Goal: Task Accomplishment & Management: Use online tool/utility

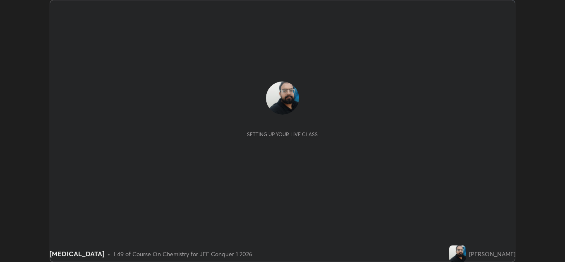
scroll to position [262, 565]
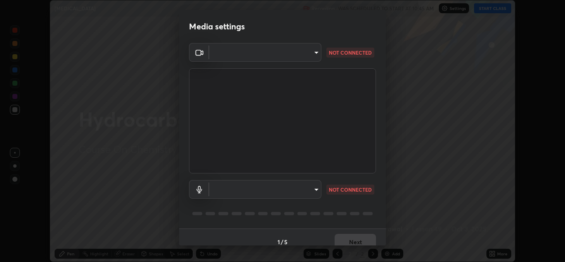
type input "ffb915138f5094fbba49c7dcbdc0b3377f3315ea980a35094b33733fc21d282d"
type input "3e77b659bedd119433a2b3cc86aebff7a20e1ec13d073a26a6d8ca9c8ab14908"
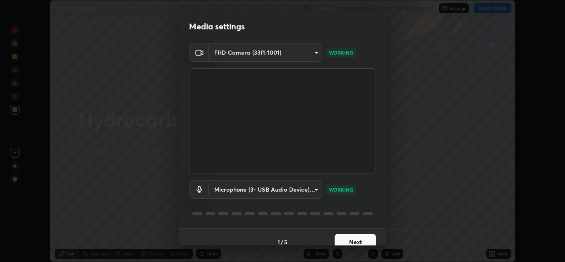
scroll to position [10, 0]
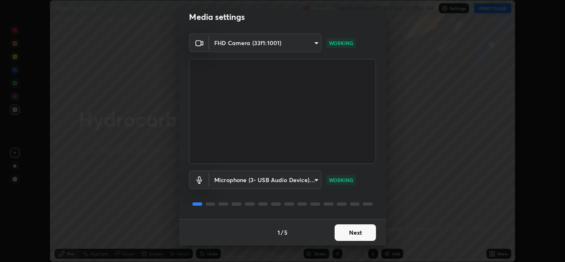
click at [351, 230] on button "Next" at bounding box center [355, 232] width 41 height 17
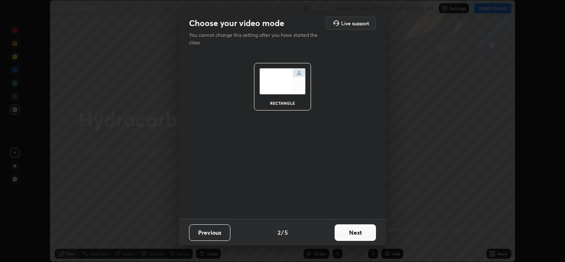
scroll to position [0, 0]
click at [352, 233] on button "Next" at bounding box center [355, 232] width 41 height 17
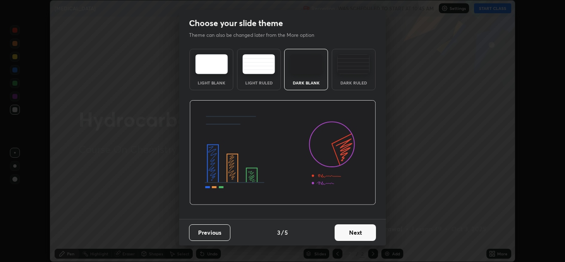
click at [353, 233] on button "Next" at bounding box center [355, 232] width 41 height 17
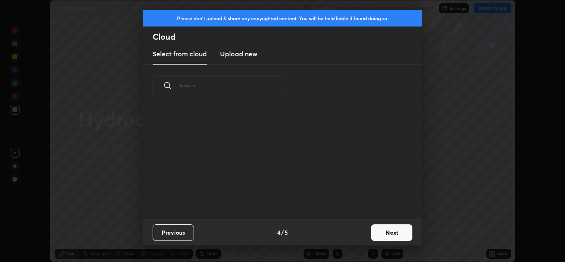
scroll to position [112, 266]
click at [386, 229] on button "Next" at bounding box center [391, 232] width 41 height 17
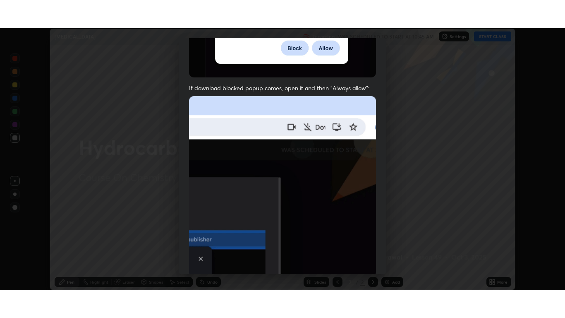
scroll to position [179, 0]
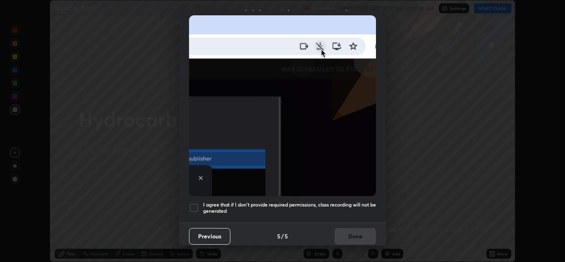
click at [194, 204] on div at bounding box center [194, 208] width 10 height 10
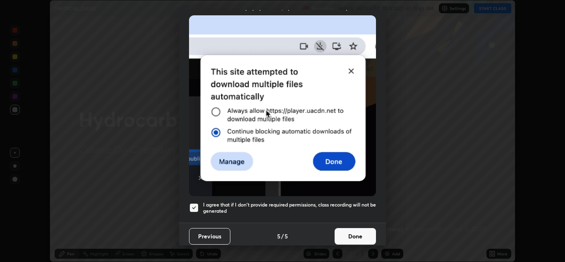
click at [354, 230] on button "Done" at bounding box center [355, 236] width 41 height 17
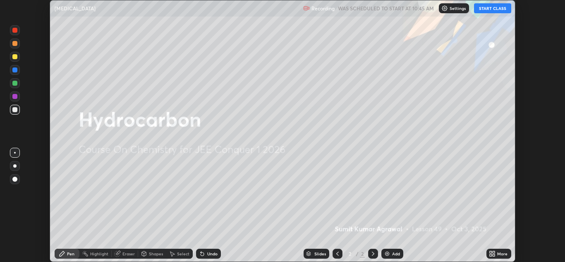
click at [486, 8] on button "START CLASS" at bounding box center [492, 8] width 37 height 10
click at [499, 255] on div "More" at bounding box center [502, 254] width 10 height 4
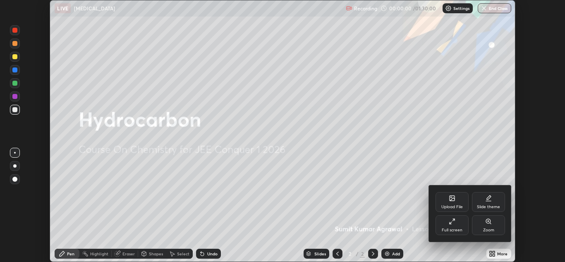
click at [460, 230] on div "Full screen" at bounding box center [452, 230] width 21 height 4
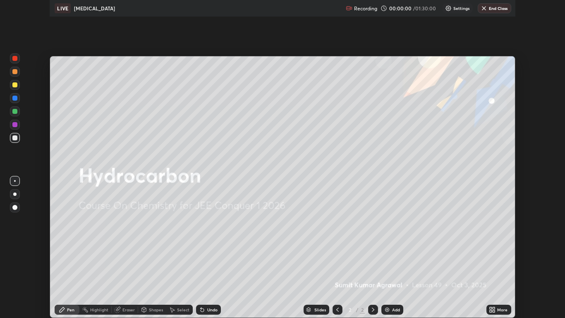
scroll to position [318, 565]
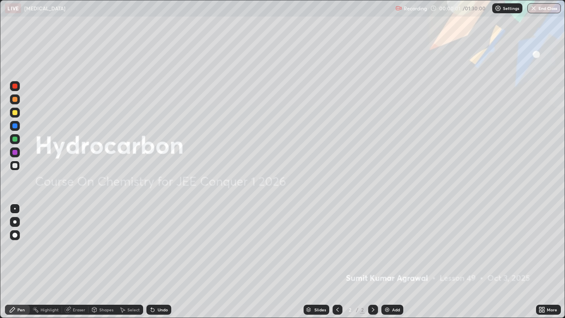
click at [396, 261] on div "Add" at bounding box center [392, 309] width 22 height 10
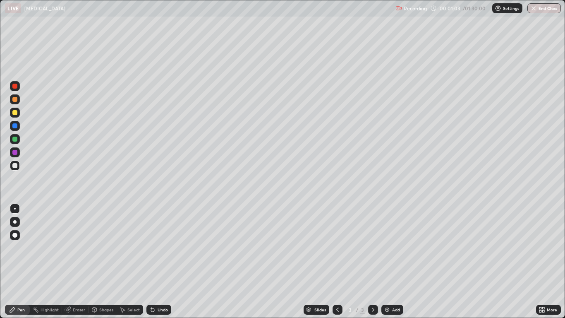
click at [158, 261] on div "Undo" at bounding box center [163, 309] width 10 height 4
click at [156, 261] on div "Undo" at bounding box center [158, 309] width 25 height 10
click at [393, 261] on div "Add" at bounding box center [396, 309] width 8 height 4
click at [158, 261] on div "Undo" at bounding box center [163, 309] width 10 height 4
click at [160, 261] on div "Undo" at bounding box center [163, 309] width 10 height 4
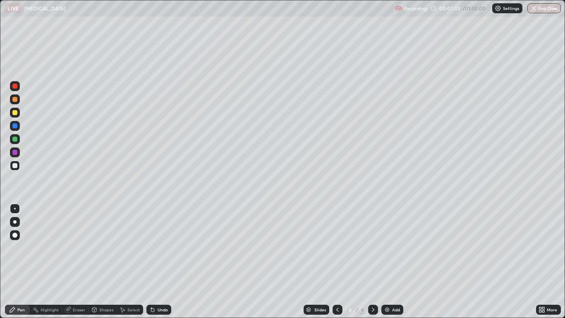
click at [159, 261] on div "Undo" at bounding box center [163, 309] width 10 height 4
click at [161, 261] on div "Undo" at bounding box center [158, 309] width 25 height 10
click at [161, 261] on div "Undo" at bounding box center [163, 309] width 10 height 4
click at [162, 261] on div "Undo" at bounding box center [158, 309] width 25 height 10
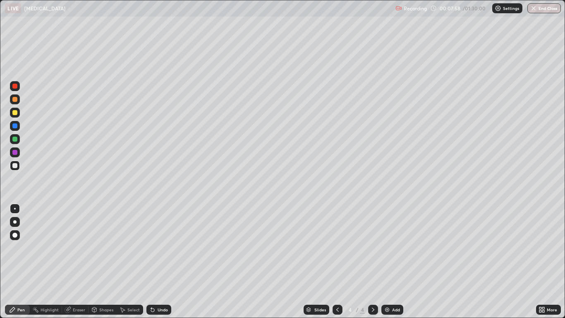
click at [162, 261] on div "Undo" at bounding box center [158, 309] width 25 height 10
click at [155, 261] on div "Undo" at bounding box center [158, 309] width 25 height 10
click at [281, 261] on div "Slides 4 / 4 Add" at bounding box center [353, 309] width 364 height 17
click at [333, 261] on div at bounding box center [338, 309] width 10 height 10
click at [373, 261] on icon at bounding box center [373, 309] width 7 height 7
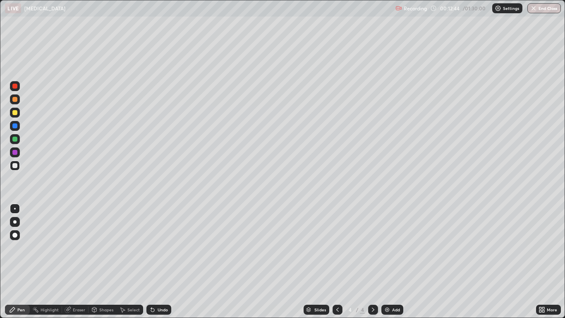
click at [373, 261] on icon at bounding box center [373, 309] width 7 height 7
click at [392, 261] on div "Add" at bounding box center [392, 309] width 22 height 10
click at [158, 261] on div "Undo" at bounding box center [163, 309] width 10 height 4
click at [154, 261] on icon at bounding box center [152, 309] width 7 height 7
click at [158, 261] on div "Undo" at bounding box center [163, 309] width 10 height 4
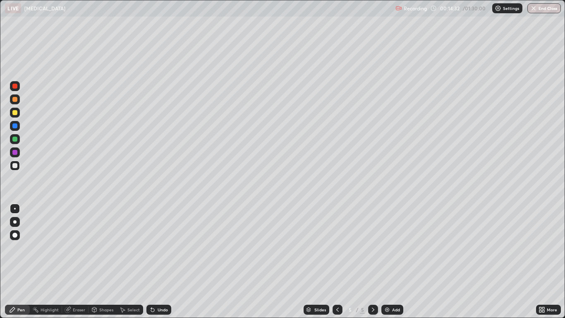
click at [74, 261] on div "Eraser" at bounding box center [79, 309] width 12 height 4
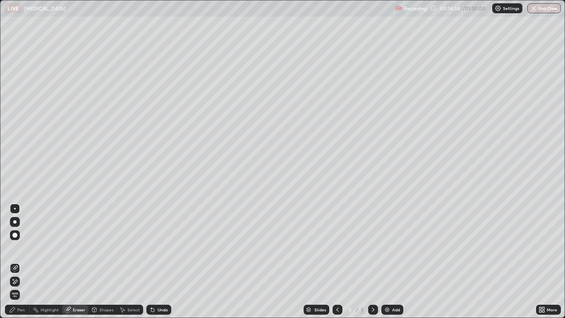
click at [18, 261] on div "Pen" at bounding box center [20, 309] width 7 height 4
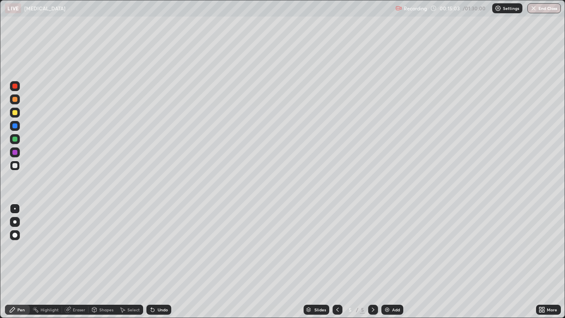
click at [161, 261] on div "Undo" at bounding box center [158, 309] width 25 height 10
click at [158, 261] on div "Undo" at bounding box center [158, 309] width 25 height 10
click at [73, 261] on div "Eraser" at bounding box center [79, 309] width 12 height 4
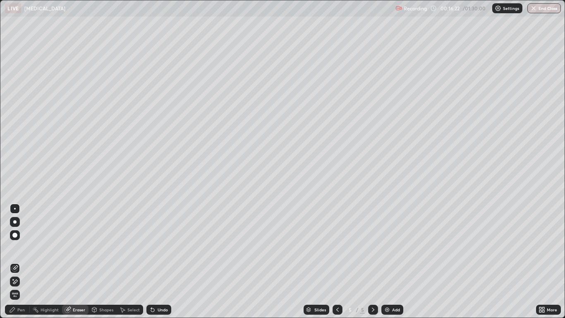
click at [22, 261] on div "Pen" at bounding box center [20, 309] width 7 height 4
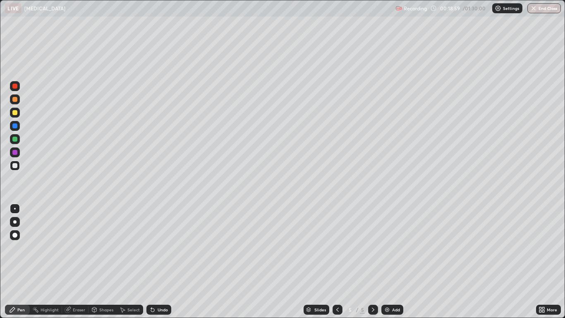
click at [392, 261] on div "Add" at bounding box center [396, 309] width 8 height 4
click at [160, 261] on div "Undo" at bounding box center [163, 309] width 10 height 4
click at [161, 261] on div "Undo" at bounding box center [158, 309] width 25 height 10
click at [165, 261] on div "Undo" at bounding box center [163, 309] width 10 height 4
click at [162, 261] on div "Undo" at bounding box center [158, 309] width 25 height 10
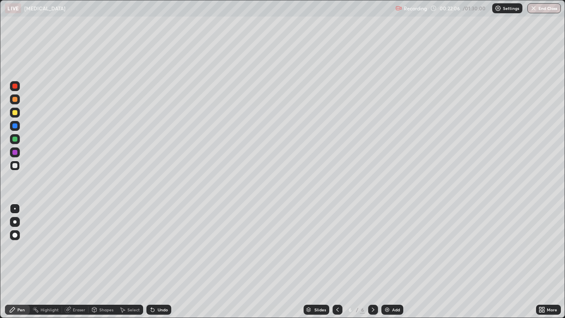
click at [166, 261] on div "Undo" at bounding box center [163, 309] width 10 height 4
click at [165, 261] on div "Undo" at bounding box center [163, 309] width 10 height 4
click at [389, 261] on img at bounding box center [387, 309] width 7 height 7
click at [159, 261] on div "Undo" at bounding box center [163, 309] width 10 height 4
click at [158, 261] on div "Undo" at bounding box center [158, 309] width 25 height 10
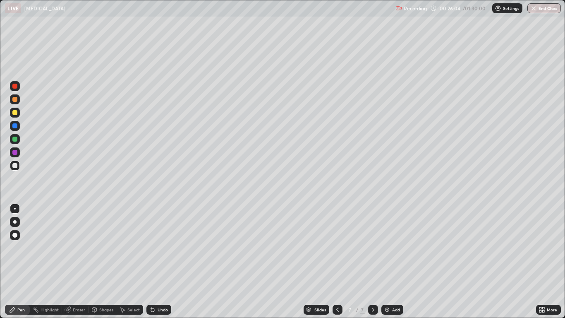
click at [158, 261] on div "Undo" at bounding box center [163, 309] width 10 height 4
click at [160, 261] on div "Undo" at bounding box center [163, 309] width 10 height 4
click at [158, 261] on div "Undo" at bounding box center [163, 309] width 10 height 4
click at [158, 261] on div "Undo" at bounding box center [158, 309] width 25 height 10
click at [168, 261] on div "Undo" at bounding box center [158, 309] width 25 height 10
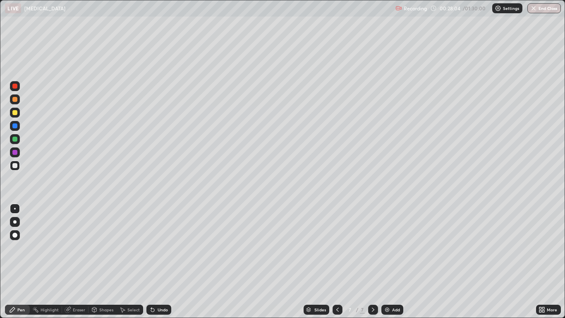
click at [167, 261] on div "Undo" at bounding box center [158, 309] width 25 height 10
click at [338, 261] on icon at bounding box center [337, 309] width 7 height 7
click at [372, 261] on icon at bounding box center [373, 309] width 7 height 7
click at [394, 261] on div "Add" at bounding box center [396, 309] width 8 height 4
click at [161, 261] on div "Undo" at bounding box center [158, 309] width 25 height 10
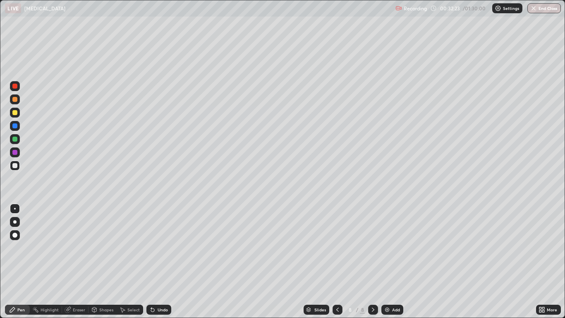
click at [160, 261] on div "Undo" at bounding box center [158, 309] width 25 height 10
click at [156, 261] on div "Undo" at bounding box center [158, 309] width 25 height 10
click at [389, 261] on img at bounding box center [387, 309] width 7 height 7
click at [335, 261] on icon at bounding box center [337, 309] width 7 height 7
click at [372, 261] on icon at bounding box center [373, 309] width 7 height 7
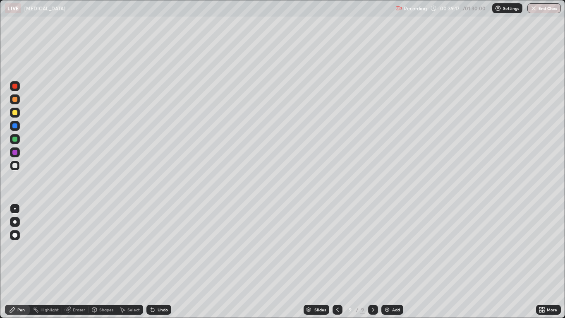
click at [160, 261] on div "Undo" at bounding box center [158, 309] width 25 height 10
click at [80, 261] on div "Eraser" at bounding box center [79, 309] width 12 height 4
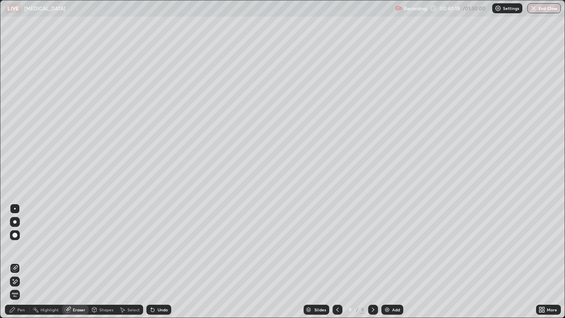
click at [11, 261] on icon at bounding box center [12, 309] width 7 height 7
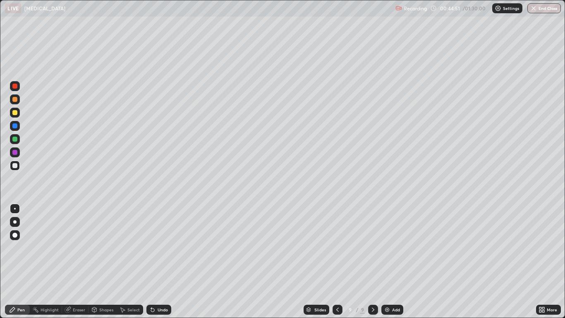
click at [77, 261] on div "Eraser" at bounding box center [79, 309] width 12 height 4
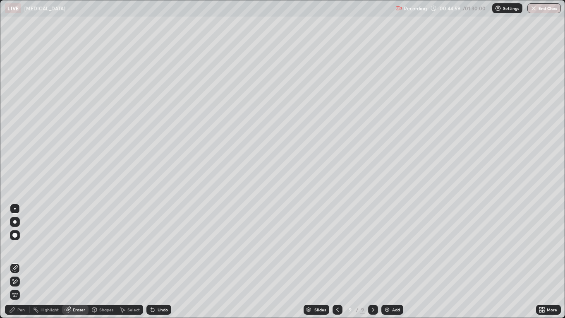
click at [18, 261] on div "Pen" at bounding box center [20, 309] width 7 height 4
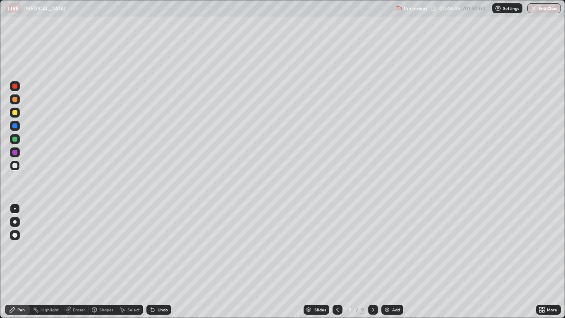
click at [162, 261] on div "Undo" at bounding box center [163, 309] width 10 height 4
click at [161, 261] on div "Undo" at bounding box center [163, 309] width 10 height 4
click at [73, 261] on div "Eraser" at bounding box center [75, 309] width 26 height 17
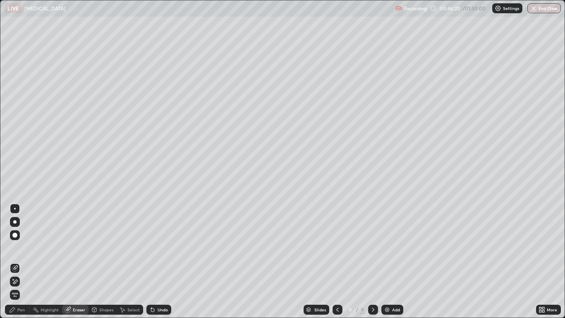
click at [18, 261] on div "Pen" at bounding box center [20, 309] width 7 height 4
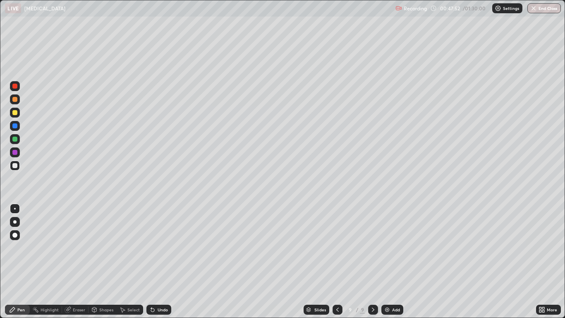
click at [393, 261] on div "Add" at bounding box center [396, 309] width 8 height 4
click at [161, 261] on div "Undo" at bounding box center [163, 309] width 10 height 4
click at [151, 261] on icon at bounding box center [151, 307] width 1 height 1
click at [162, 261] on div "Undo" at bounding box center [163, 309] width 10 height 4
click at [388, 261] on img at bounding box center [387, 309] width 7 height 7
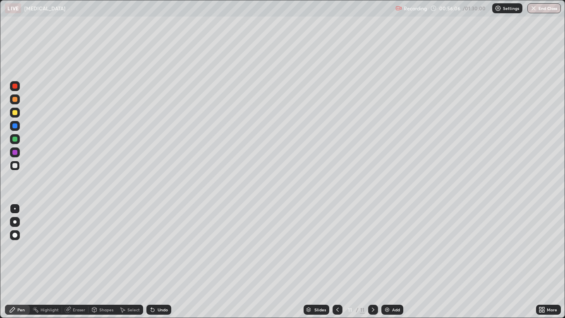
click at [160, 261] on div "Undo" at bounding box center [158, 309] width 25 height 10
click at [157, 261] on div "Undo" at bounding box center [158, 309] width 25 height 10
click at [155, 261] on div "Undo" at bounding box center [158, 309] width 25 height 10
click at [158, 261] on div "Undo" at bounding box center [158, 309] width 25 height 10
click at [161, 261] on div "Undo" at bounding box center [163, 309] width 10 height 4
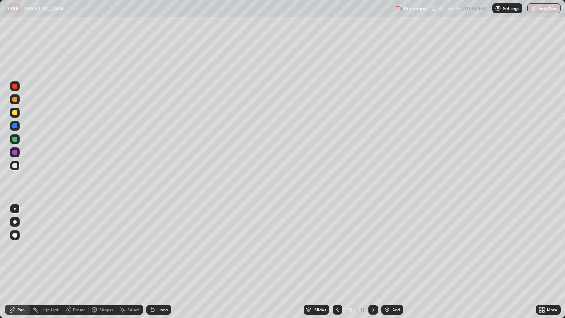
click at [163, 261] on div "Undo" at bounding box center [158, 309] width 25 height 10
click at [395, 261] on div "Add" at bounding box center [396, 309] width 8 height 4
click at [162, 261] on div "Undo" at bounding box center [158, 309] width 25 height 10
click at [159, 261] on div "Undo" at bounding box center [163, 309] width 10 height 4
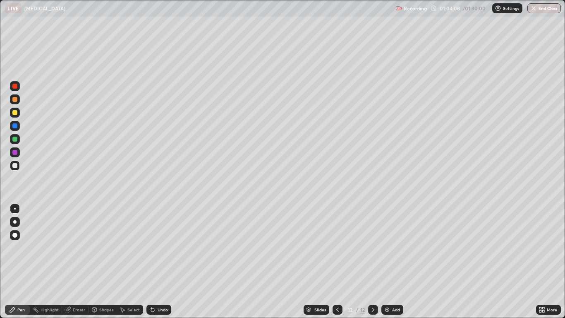
click at [158, 261] on div "Undo" at bounding box center [163, 309] width 10 height 4
click at [337, 261] on icon at bounding box center [337, 309] width 7 height 7
click at [373, 261] on icon at bounding box center [373, 309] width 7 height 7
click at [77, 261] on div "Eraser" at bounding box center [79, 309] width 12 height 4
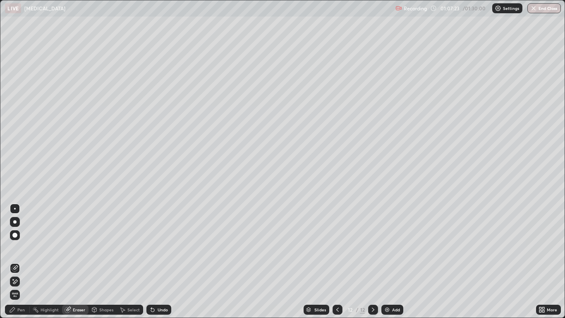
click at [24, 261] on div "Pen" at bounding box center [20, 309] width 7 height 4
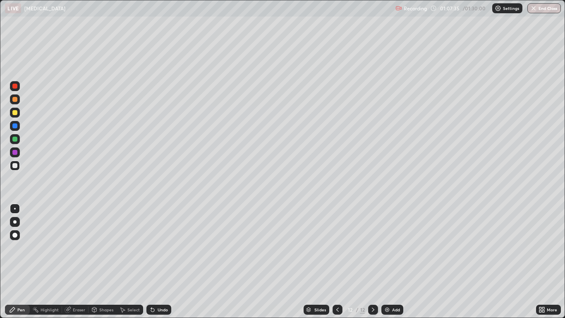
click at [337, 261] on icon at bounding box center [337, 309] width 7 height 7
click at [373, 261] on icon at bounding box center [373, 309] width 7 height 7
click at [376, 261] on div at bounding box center [373, 309] width 10 height 10
click at [388, 261] on img at bounding box center [387, 309] width 7 height 7
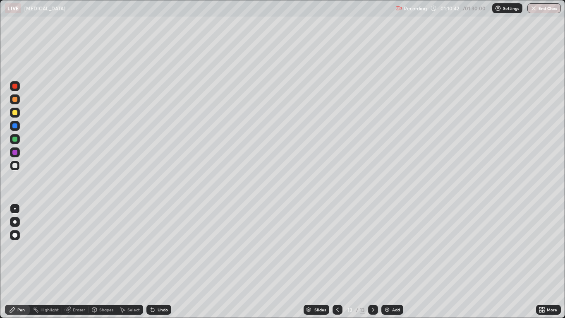
click at [160, 261] on div "Undo" at bounding box center [163, 309] width 10 height 4
click at [337, 261] on icon at bounding box center [337, 309] width 7 height 7
click at [369, 261] on div at bounding box center [373, 309] width 10 height 17
click at [164, 261] on div "Undo" at bounding box center [163, 309] width 10 height 4
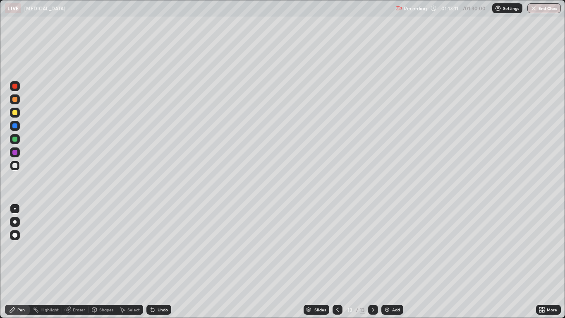
click at [163, 261] on div "Undo" at bounding box center [158, 309] width 25 height 10
click at [158, 261] on div "Undo" at bounding box center [163, 309] width 10 height 4
click at [164, 261] on div "Undo" at bounding box center [158, 309] width 25 height 10
click at [389, 261] on img at bounding box center [387, 309] width 7 height 7
click at [77, 261] on div "Eraser" at bounding box center [79, 309] width 12 height 4
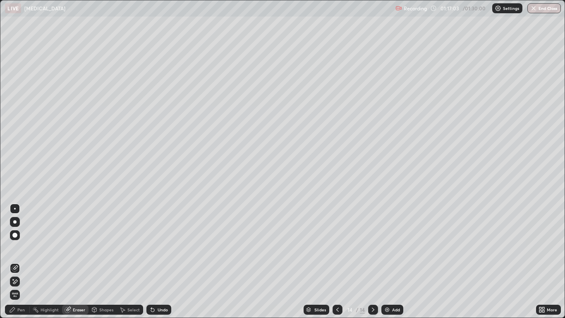
click at [20, 261] on div "Pen" at bounding box center [20, 309] width 7 height 4
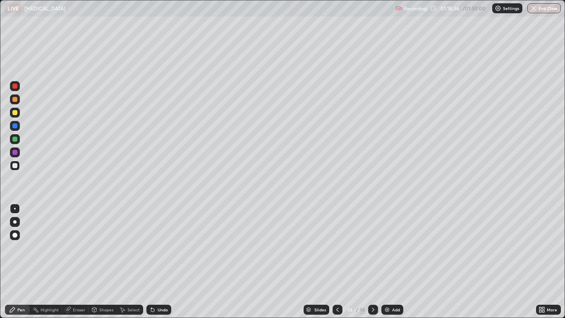
click at [337, 261] on icon at bounding box center [337, 309] width 7 height 7
click at [372, 261] on icon at bounding box center [373, 309] width 7 height 7
click at [392, 261] on div "Add" at bounding box center [392, 309] width 22 height 10
click at [164, 261] on div "Undo" at bounding box center [163, 309] width 10 height 4
click at [164, 261] on div "Undo" at bounding box center [158, 309] width 25 height 10
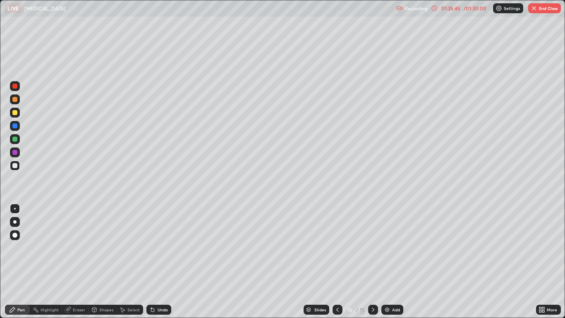
click at [544, 9] on button "End Class" at bounding box center [544, 8] width 33 height 10
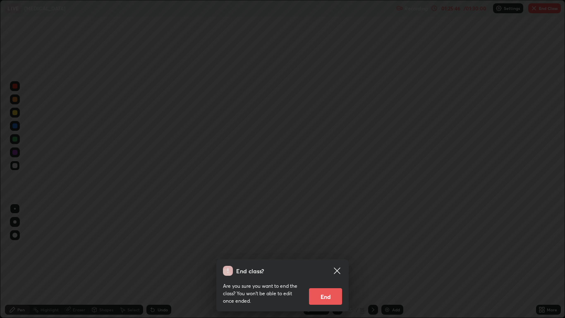
click at [323, 261] on button "End" at bounding box center [325, 296] width 33 height 17
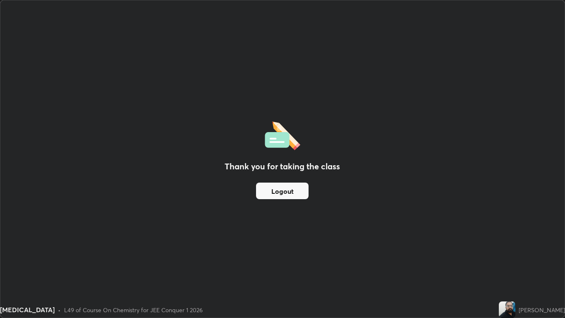
click at [273, 192] on button "Logout" at bounding box center [282, 190] width 53 height 17
